Goal: Information Seeking & Learning: Learn about a topic

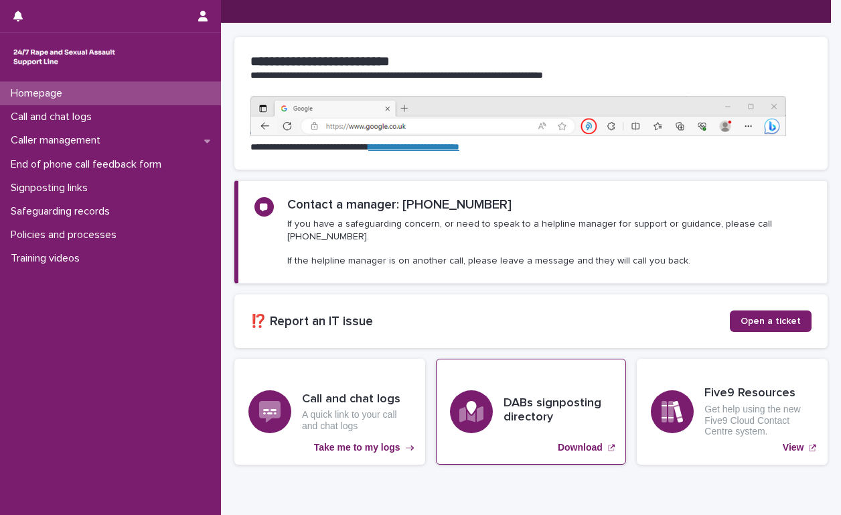
scroll to position [134, 0]
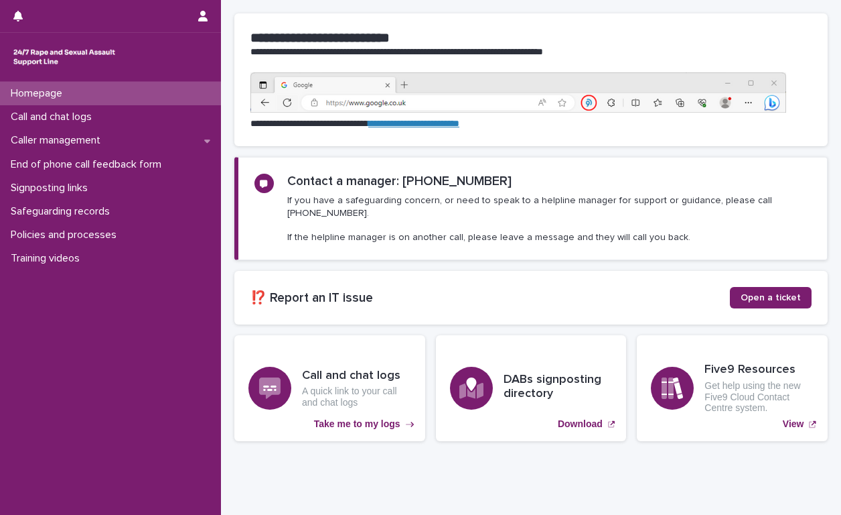
drag, startPoint x: 539, startPoint y: 286, endPoint x: 348, endPoint y: 306, distance: 192.0
click at [539, 286] on section "⁉️ Report an IT issue Open a ticket" at bounding box center [531, 298] width 594 height 54
click at [69, 233] on p "Policies and processes" at bounding box center [66, 234] width 122 height 13
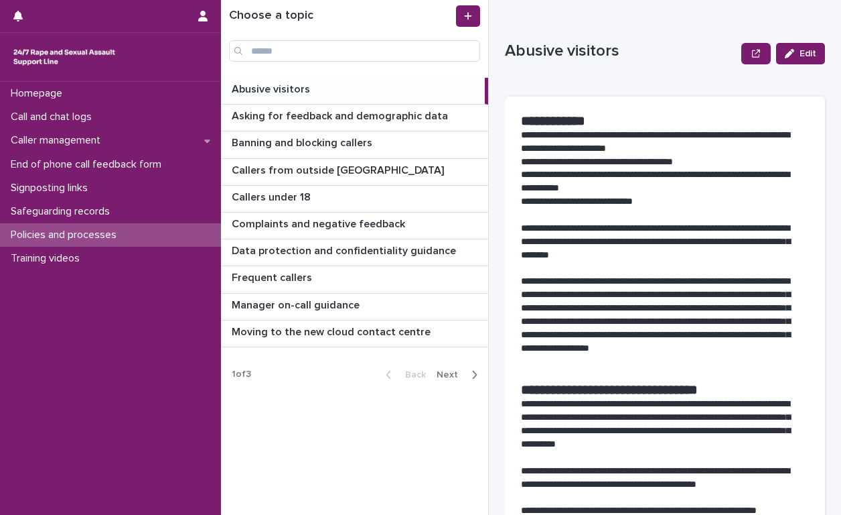
click at [475, 376] on icon "button" at bounding box center [475, 375] width 5 height 8
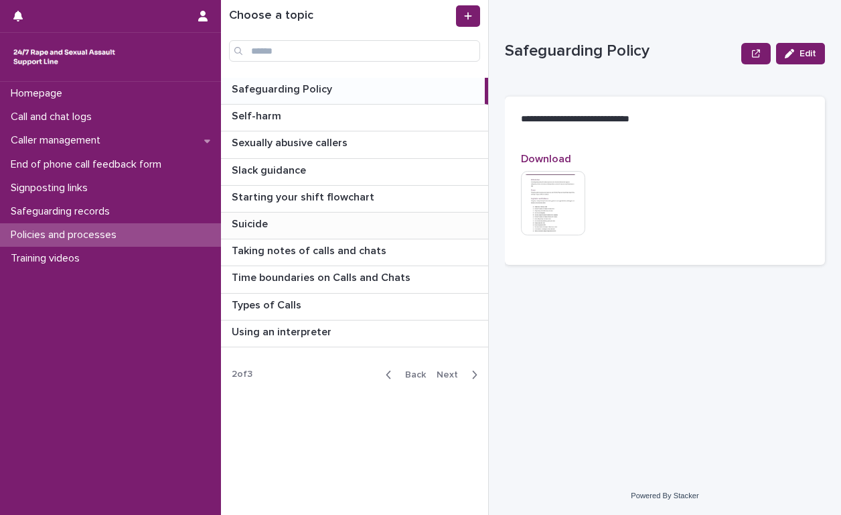
click at [245, 224] on p "Suicide" at bounding box center [251, 222] width 39 height 15
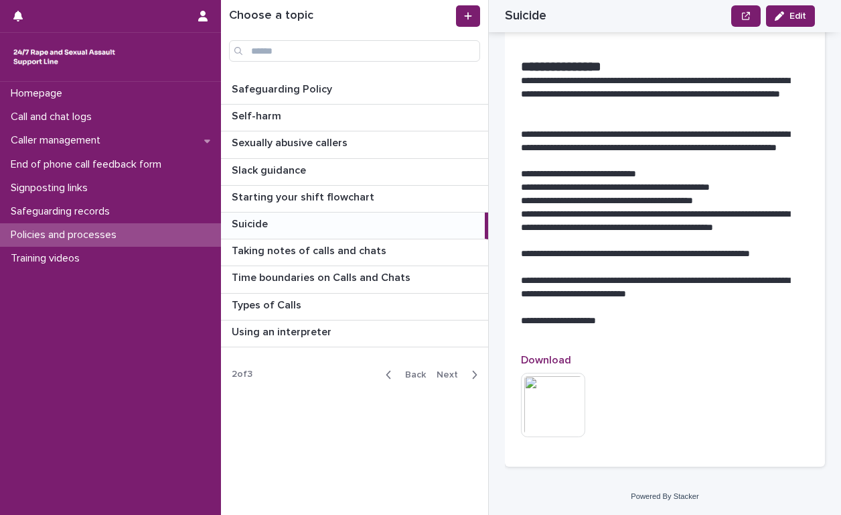
scroll to position [1912, 0]
click at [474, 377] on icon "button" at bounding box center [475, 375] width 5 height 8
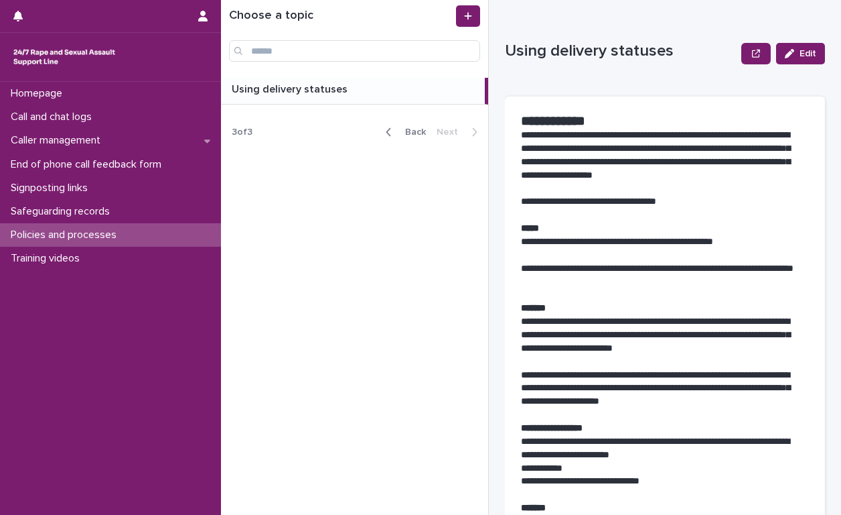
click at [390, 132] on icon "button" at bounding box center [389, 132] width 6 height 12
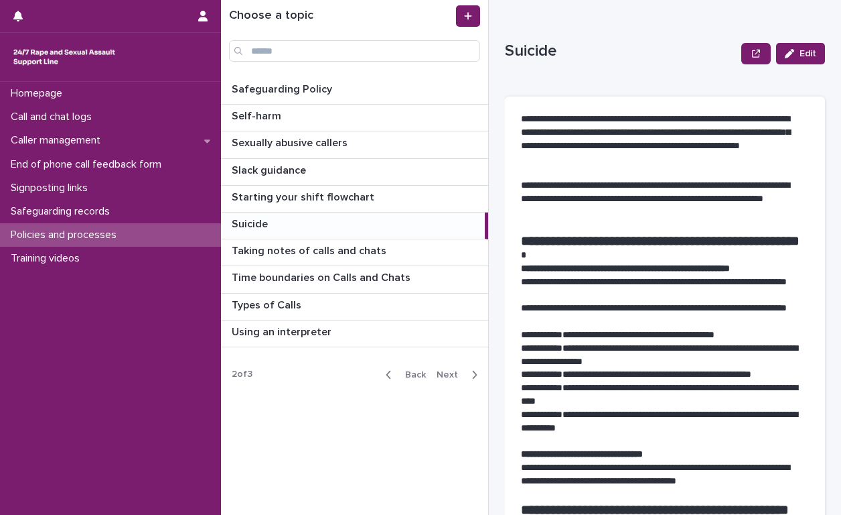
click at [395, 375] on div "button" at bounding box center [391, 374] width 11 height 12
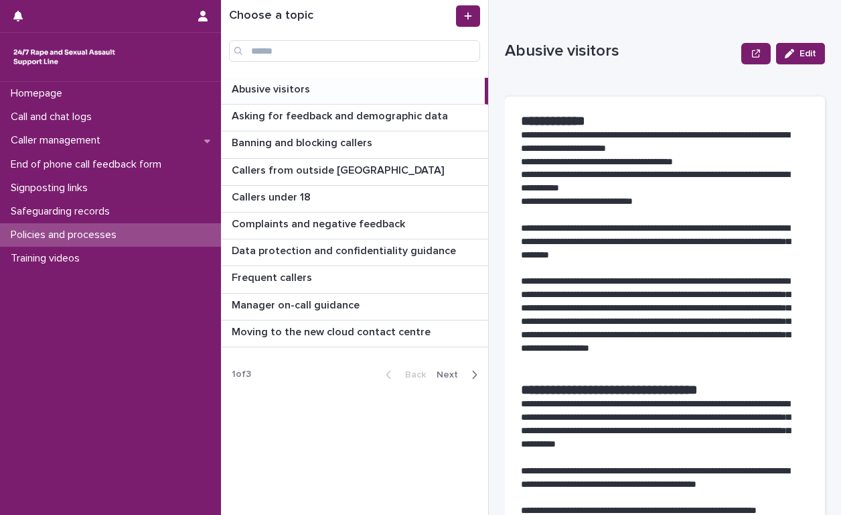
click at [280, 94] on p "Abusive visitors" at bounding box center [272, 87] width 81 height 15
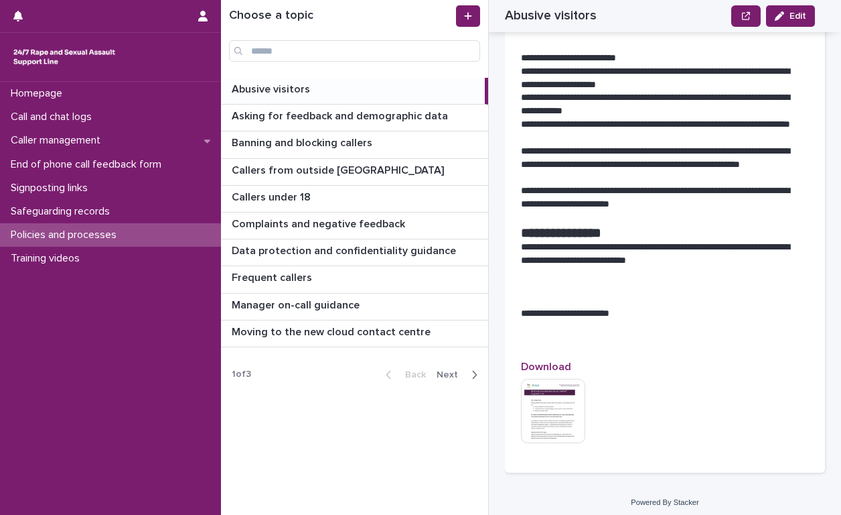
scroll to position [1840, 0]
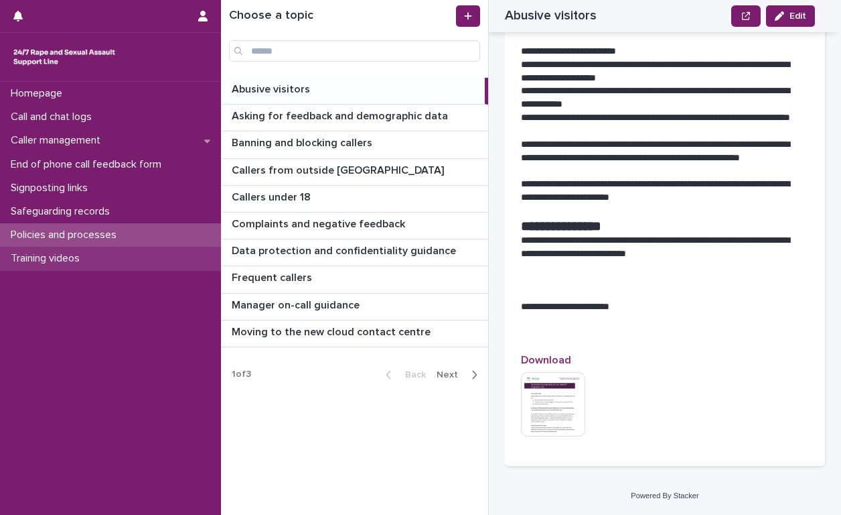
click at [59, 254] on p "Training videos" at bounding box center [47, 258] width 85 height 13
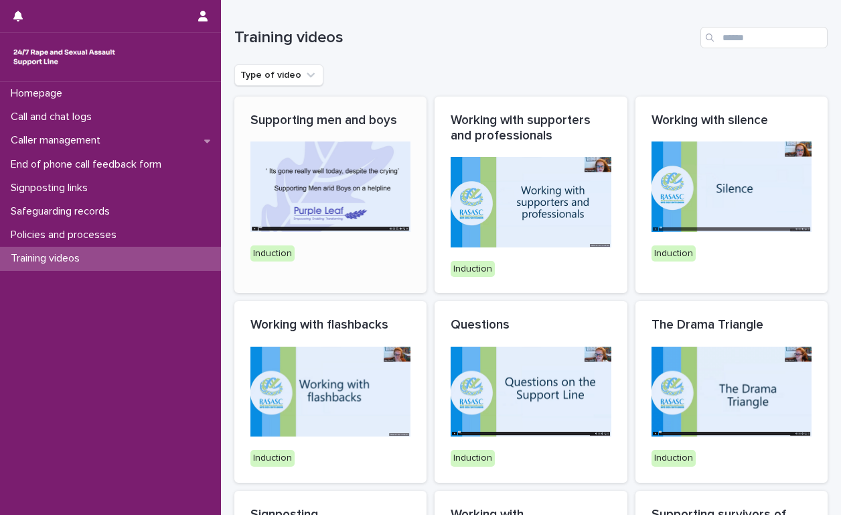
click at [310, 174] on img at bounding box center [331, 186] width 160 height 90
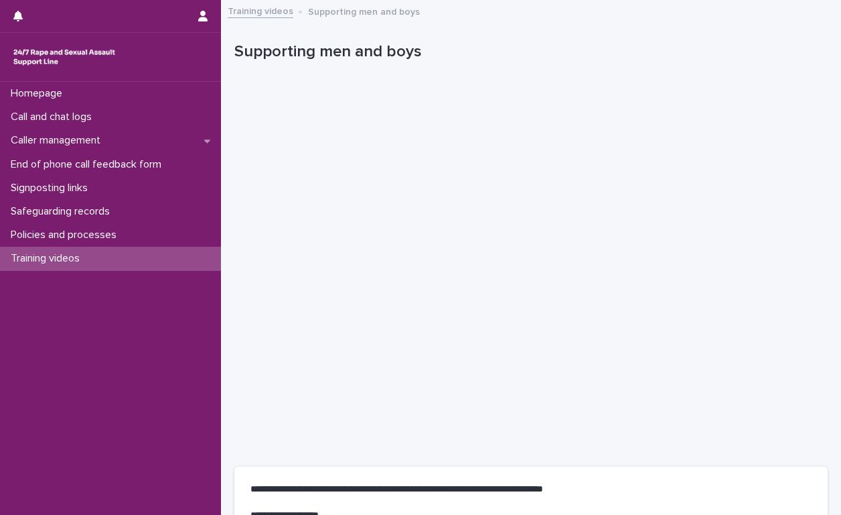
scroll to position [134, 0]
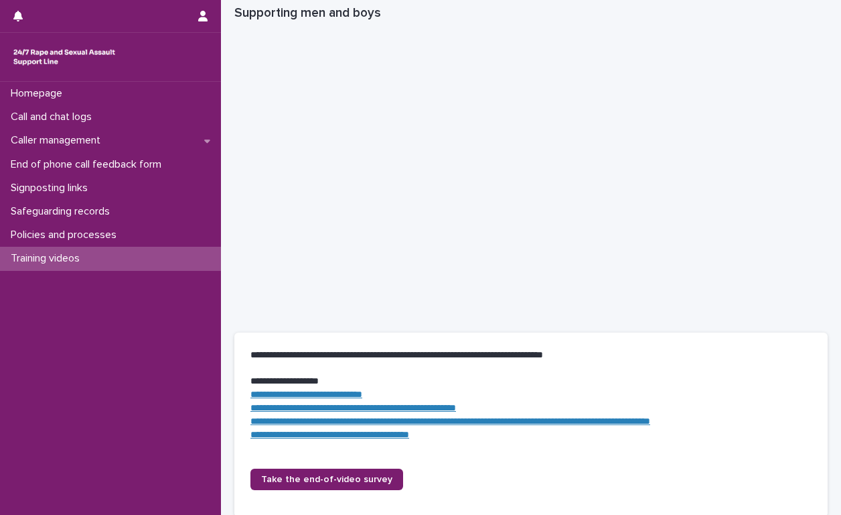
click at [68, 253] on p "Training videos" at bounding box center [47, 258] width 85 height 13
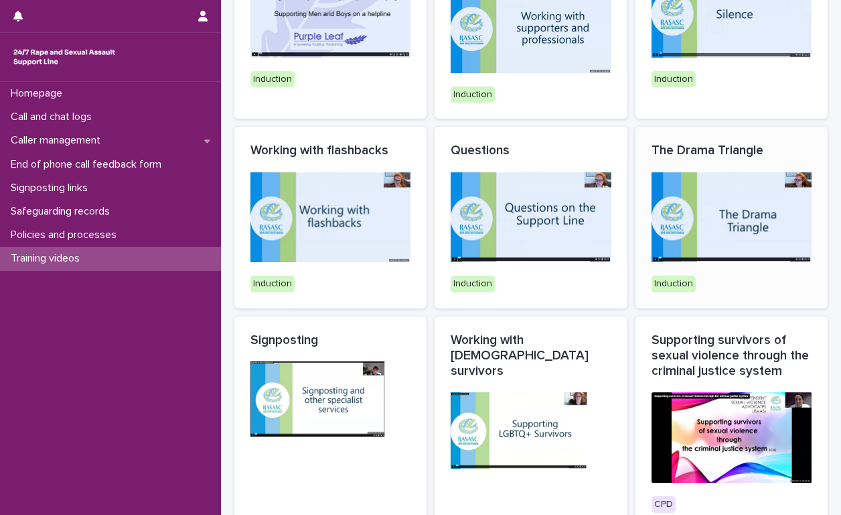
scroll to position [173, 0]
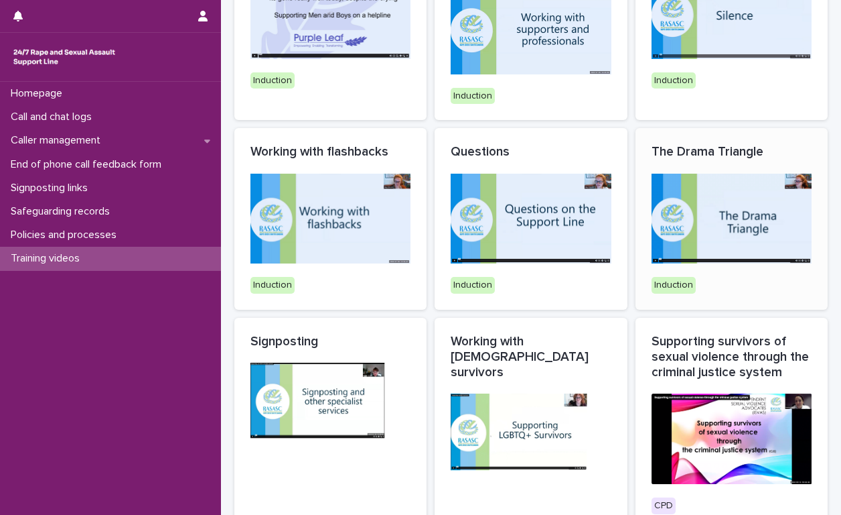
click at [721, 229] on img at bounding box center [732, 219] width 160 height 90
